Goal: Transaction & Acquisition: Download file/media

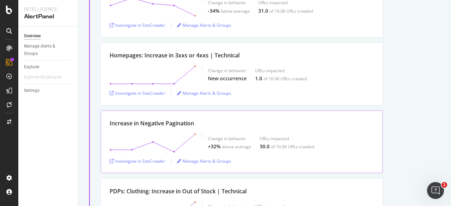
scroll to position [1760, 0]
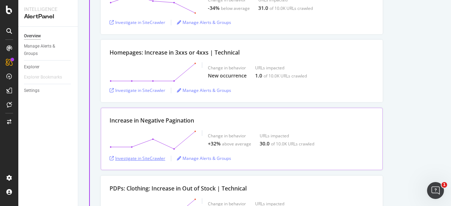
click at [156, 155] on div "Investigate in SiteCrawler" at bounding box center [137, 158] width 56 height 6
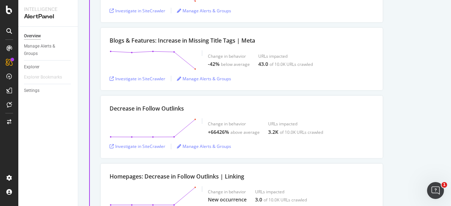
scroll to position [563, 0]
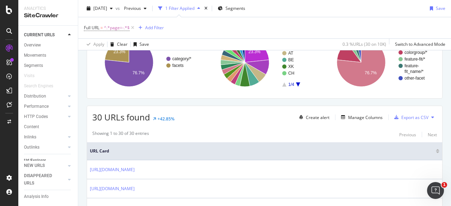
scroll to position [106, 0]
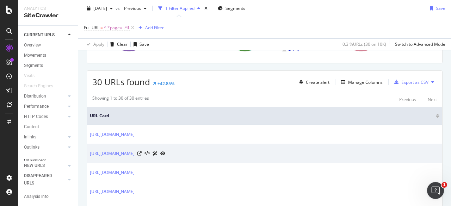
drag, startPoint x: 265, startPoint y: 153, endPoint x: 146, endPoint y: 157, distance: 118.3
click at [146, 157] on td "[URL][DOMAIN_NAME]" at bounding box center [264, 153] width 355 height 19
click at [150, 151] on icon at bounding box center [146, 153] width 5 height 5
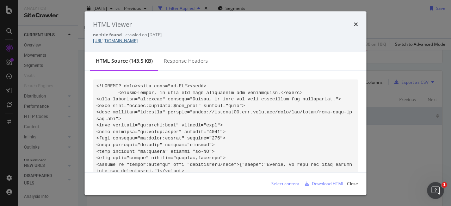
drag, startPoint x: 277, startPoint y: 41, endPoint x: 151, endPoint y: 42, distance: 126.4
click at [151, 42] on div "no title found - crawled on [DATE] [URL][DOMAIN_NAME]" at bounding box center [225, 38] width 265 height 12
copy link "/[GEOGRAPHIC_DATA]/fr_CA/festival-outfits/c/levi_clothing_festival_us?page=-1"
click at [356, 26] on icon "times" at bounding box center [355, 24] width 4 height 6
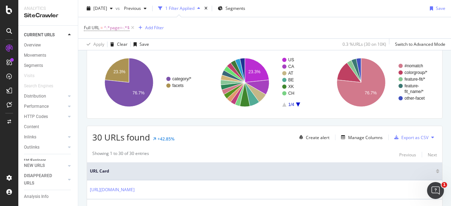
scroll to position [35, 0]
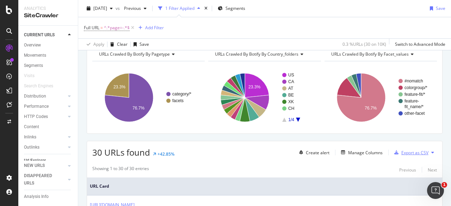
click at [401, 152] on div "Export as CSV" at bounding box center [414, 153] width 27 height 6
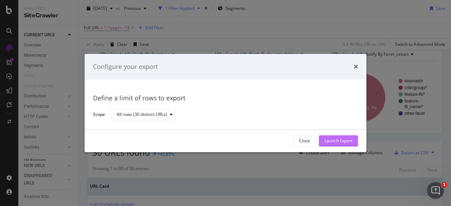
click at [328, 138] on div "Launch Export" at bounding box center [338, 141] width 28 height 6
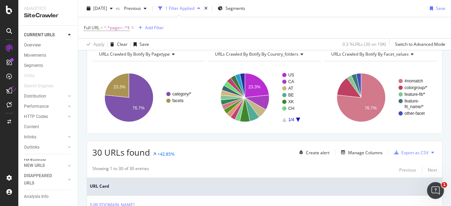
click at [13, 89] on icon at bounding box center [14, 89] width 6 height 6
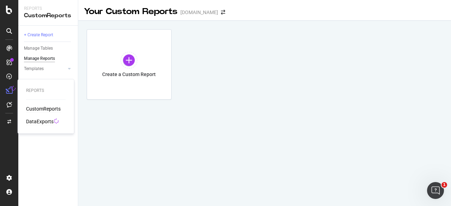
click at [49, 123] on div "DataExports" at bounding box center [39, 121] width 27 height 7
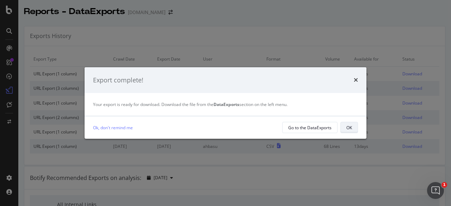
click at [346, 130] on div "OK" at bounding box center [349, 128] width 6 height 6
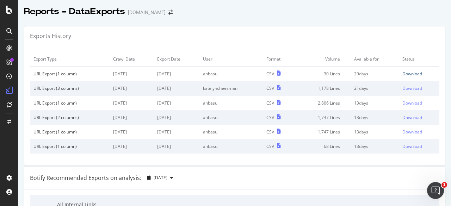
click at [402, 75] on div "Download" at bounding box center [412, 74] width 20 height 6
